Goal: Navigation & Orientation: Go to known website

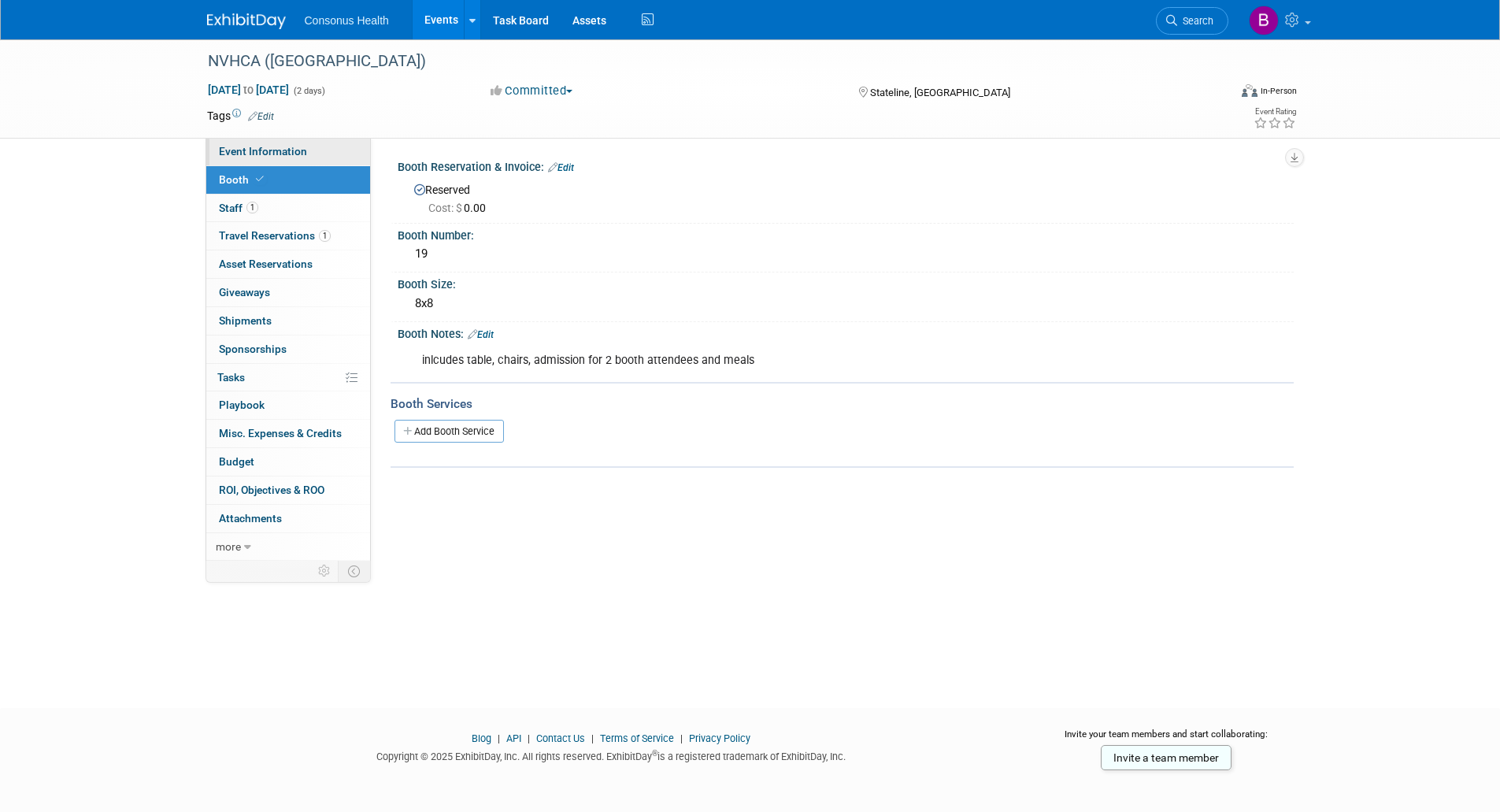
click at [261, 152] on span "Event Information" at bounding box center [263, 151] width 88 height 12
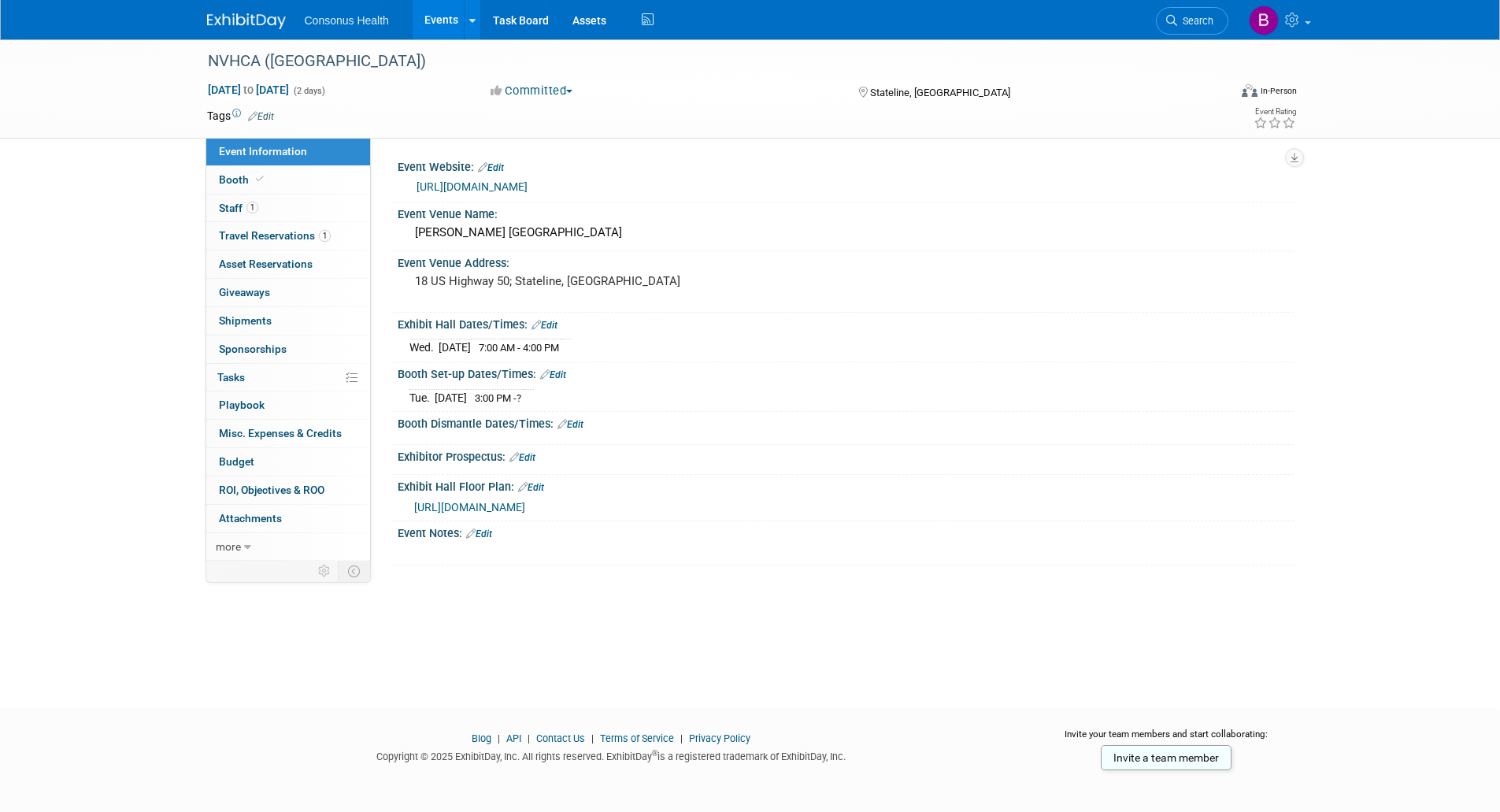
click at [442, 23] on link "Events" at bounding box center [442, 20] width 57 height 39
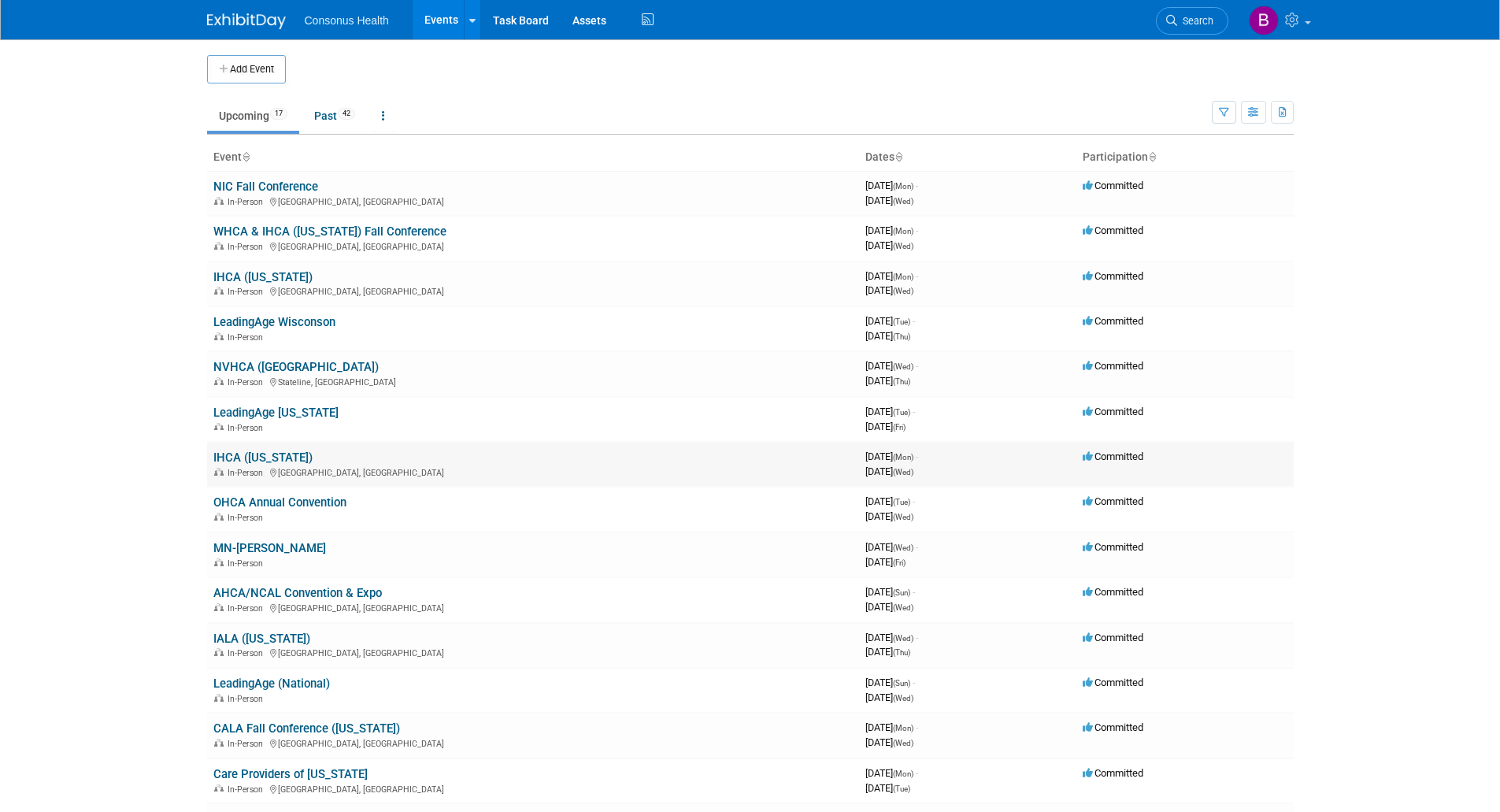
click at [234, 457] on link "IHCA ([US_STATE])" at bounding box center [263, 457] width 100 height 14
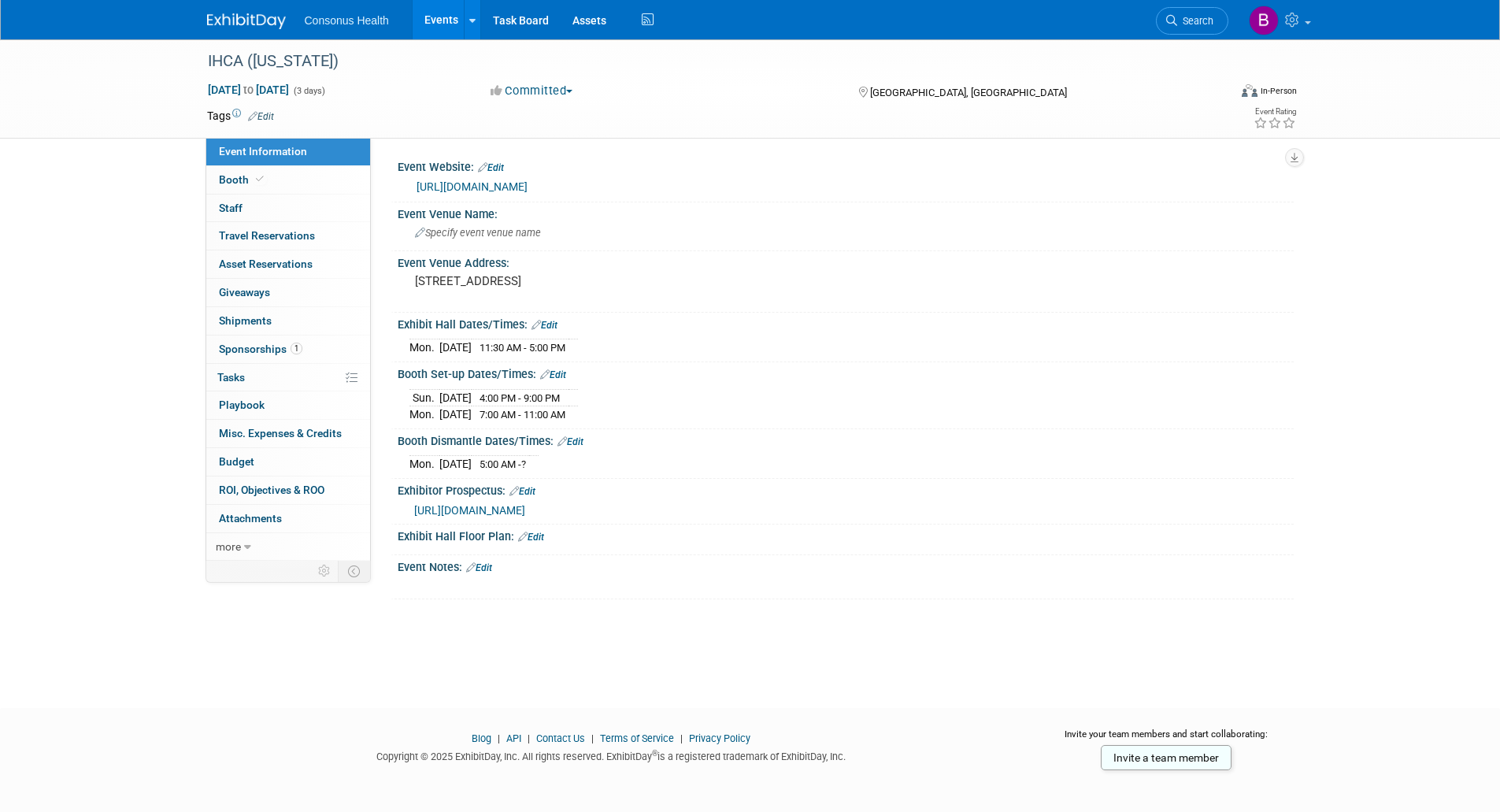
click at [479, 189] on link "https://iowahealthcare.org/education/convention/" at bounding box center [472, 186] width 111 height 12
